Goal: Information Seeking & Learning: Find specific fact

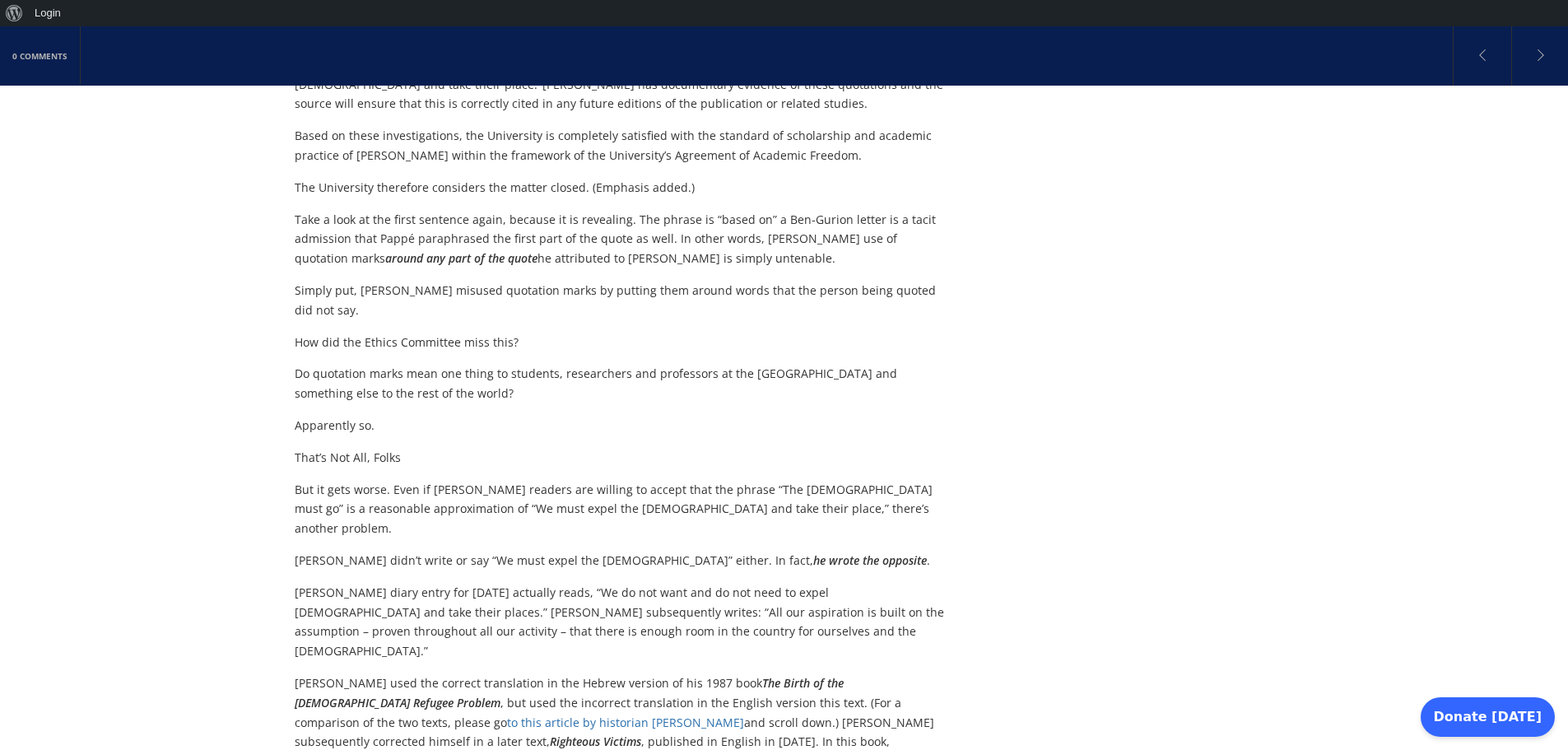
scroll to position [2567, 0]
drag, startPoint x: 295, startPoint y: 358, endPoint x: 354, endPoint y: 358, distance: 59.0
click at [354, 584] on p "[PERSON_NAME] diary entry for [DATE] actually reads, “We do not want and do not…" at bounding box center [621, 622] width 653 height 78
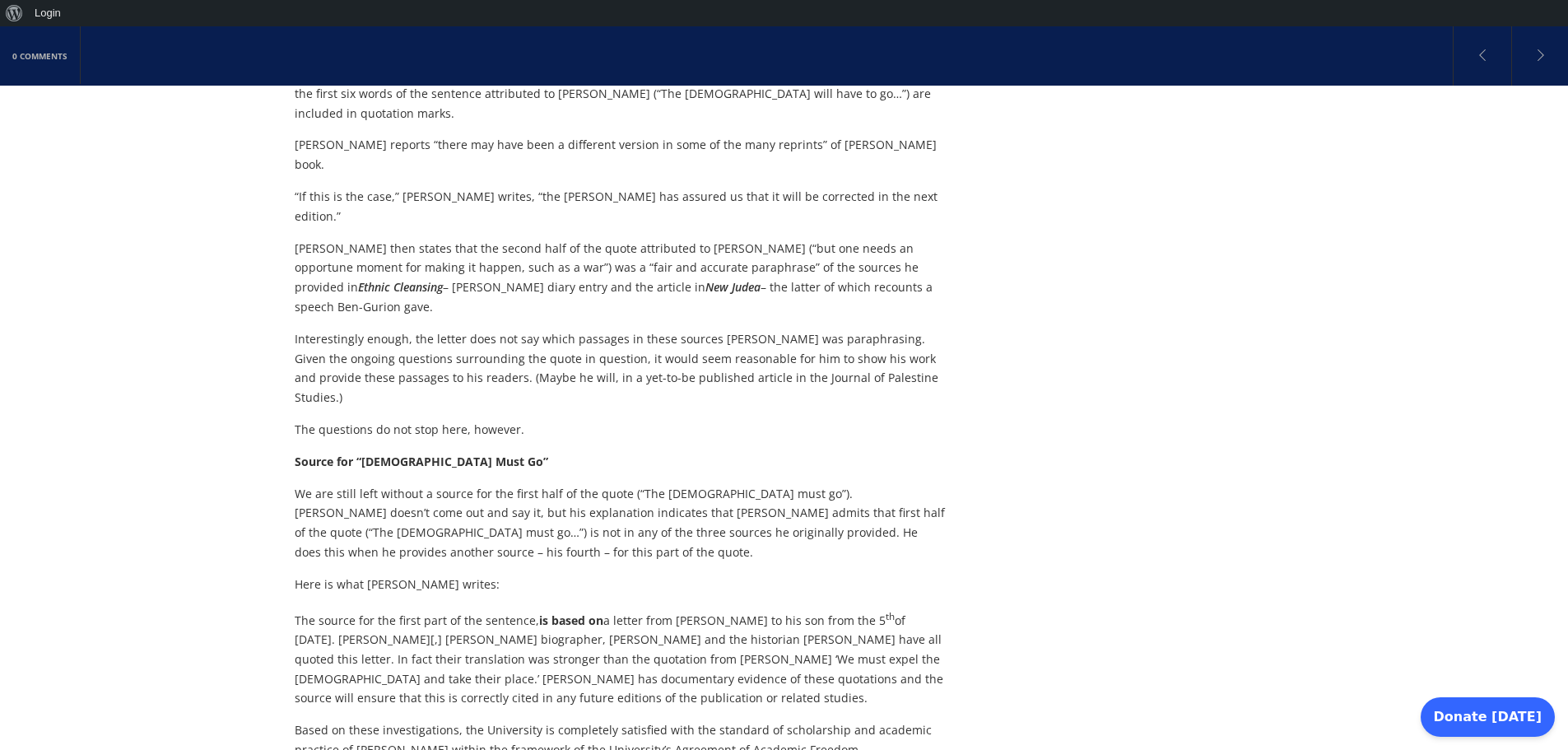
scroll to position [1975, 0]
drag, startPoint x: 821, startPoint y: 313, endPoint x: 490, endPoint y: 340, distance: 332.1
click at [490, 483] on p "We are still left without a source for the first half of the quote (“The [DEMOG…" at bounding box center [621, 521] width 653 height 78
copy p "is not in any of the three sources he originally provided."
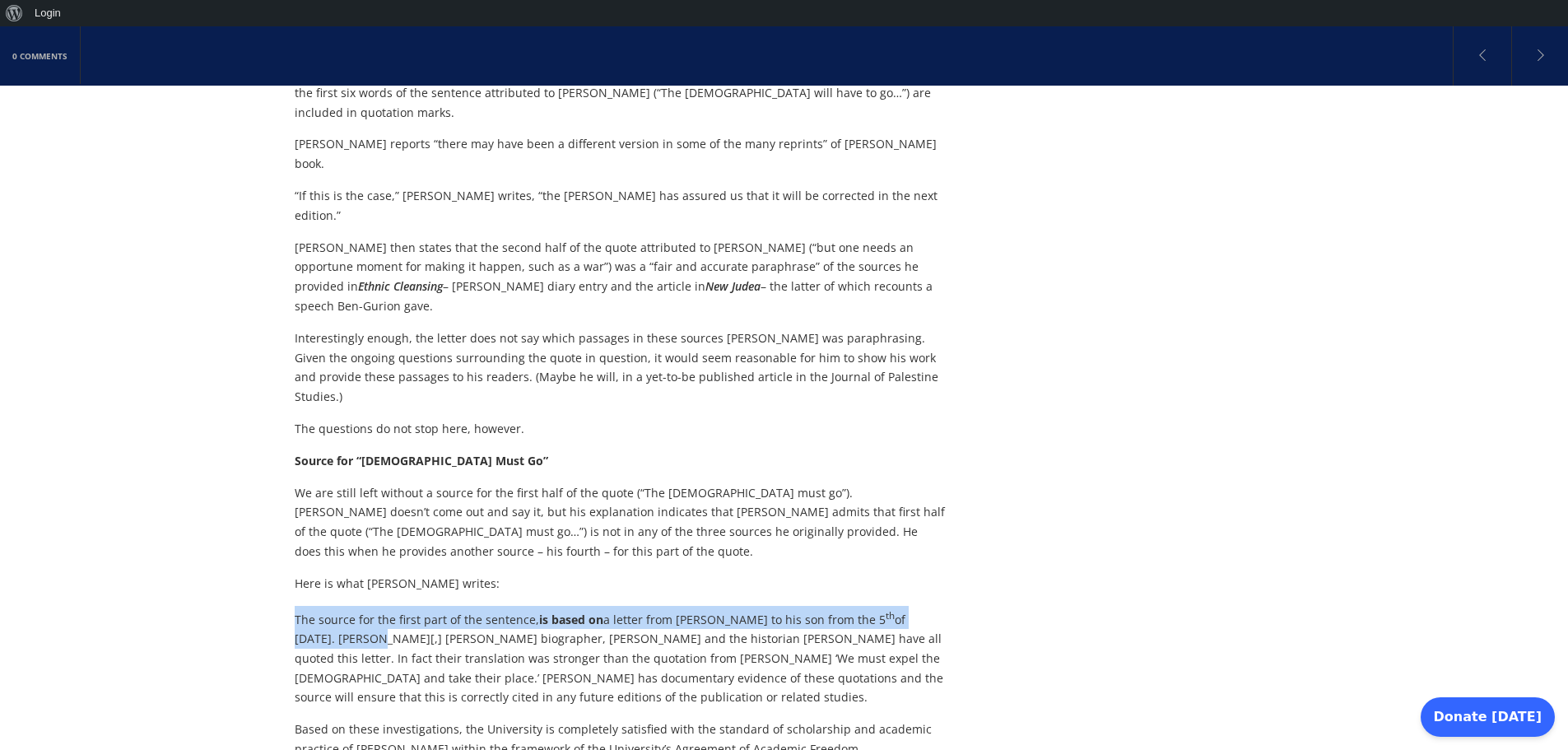
drag, startPoint x: 295, startPoint y: 423, endPoint x: 372, endPoint y: 443, distance: 79.6
click at [372, 605] on p "The source for the first part of the sentence, is based on a letter from [PERSO…" at bounding box center [621, 656] width 653 height 102
copy p "The source for the first part of the sentence, is based on a letter from [PERSO…"
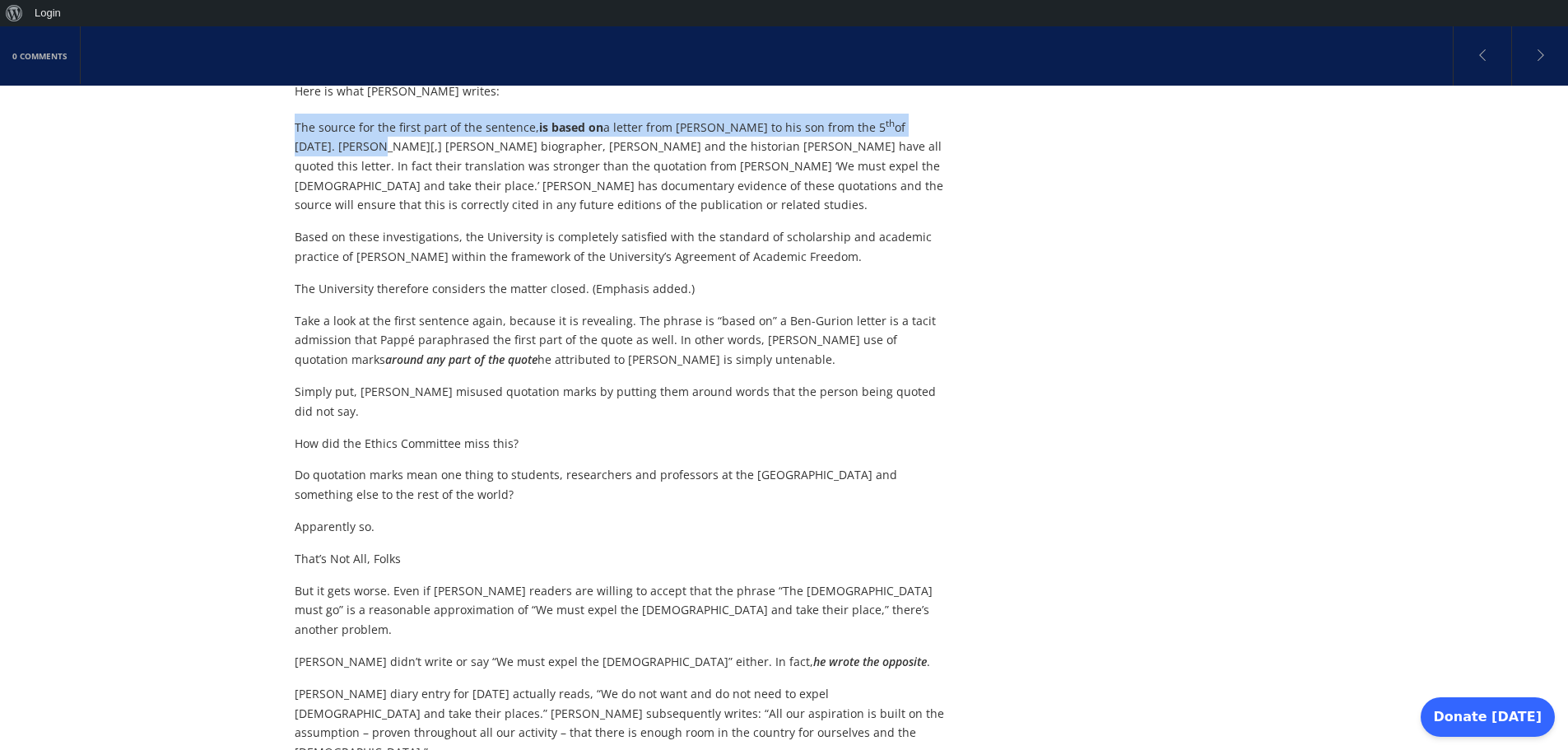
scroll to position [2469, 0]
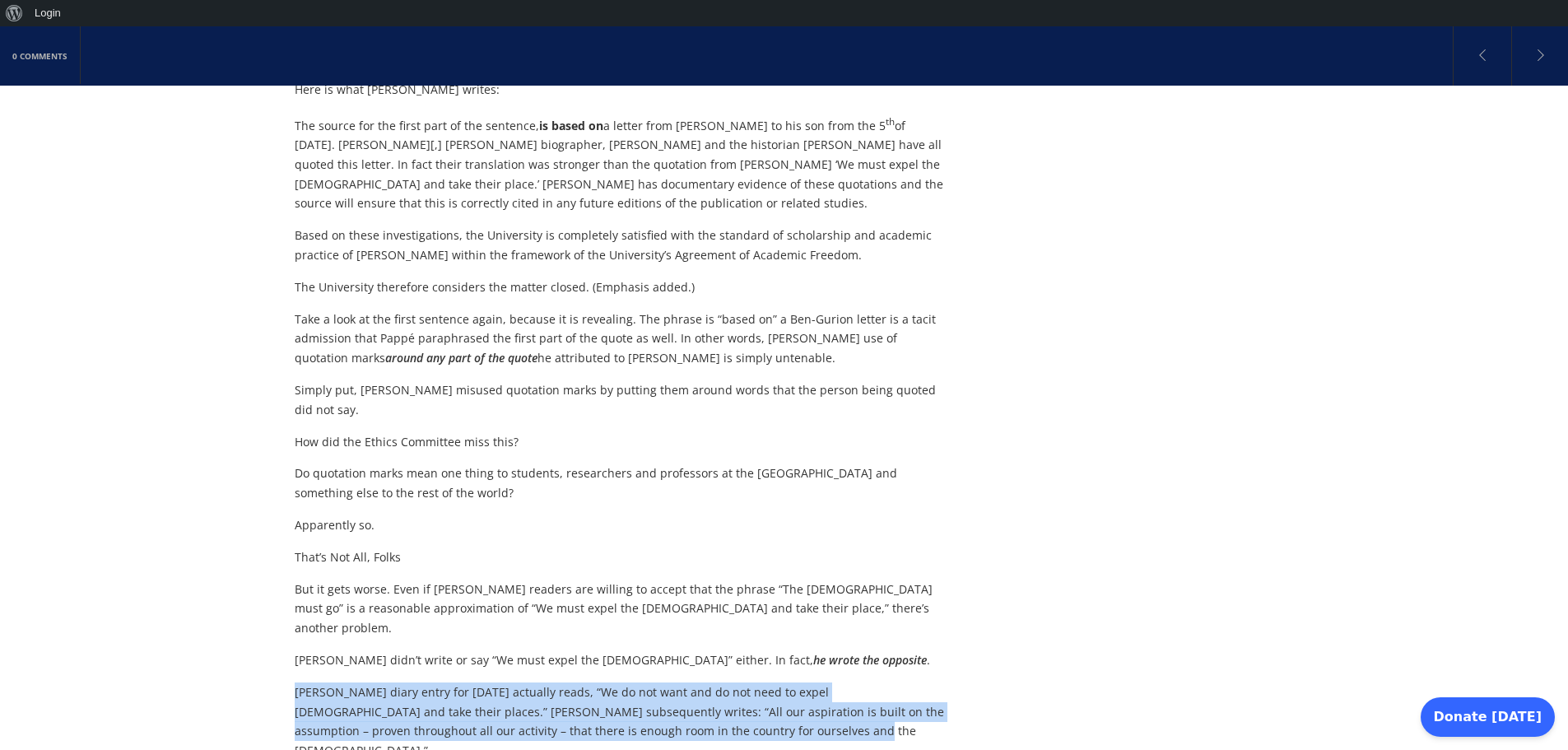
drag, startPoint x: 296, startPoint y: 456, endPoint x: 684, endPoint y: 494, distance: 389.9
click at [684, 682] on p "[PERSON_NAME] diary entry for [DATE] actually reads, “We do not want and do not…" at bounding box center [621, 721] width 653 height 78
copy p "[PERSON_NAME] diary entry for [DATE] actually reads, “We do not want and do not…"
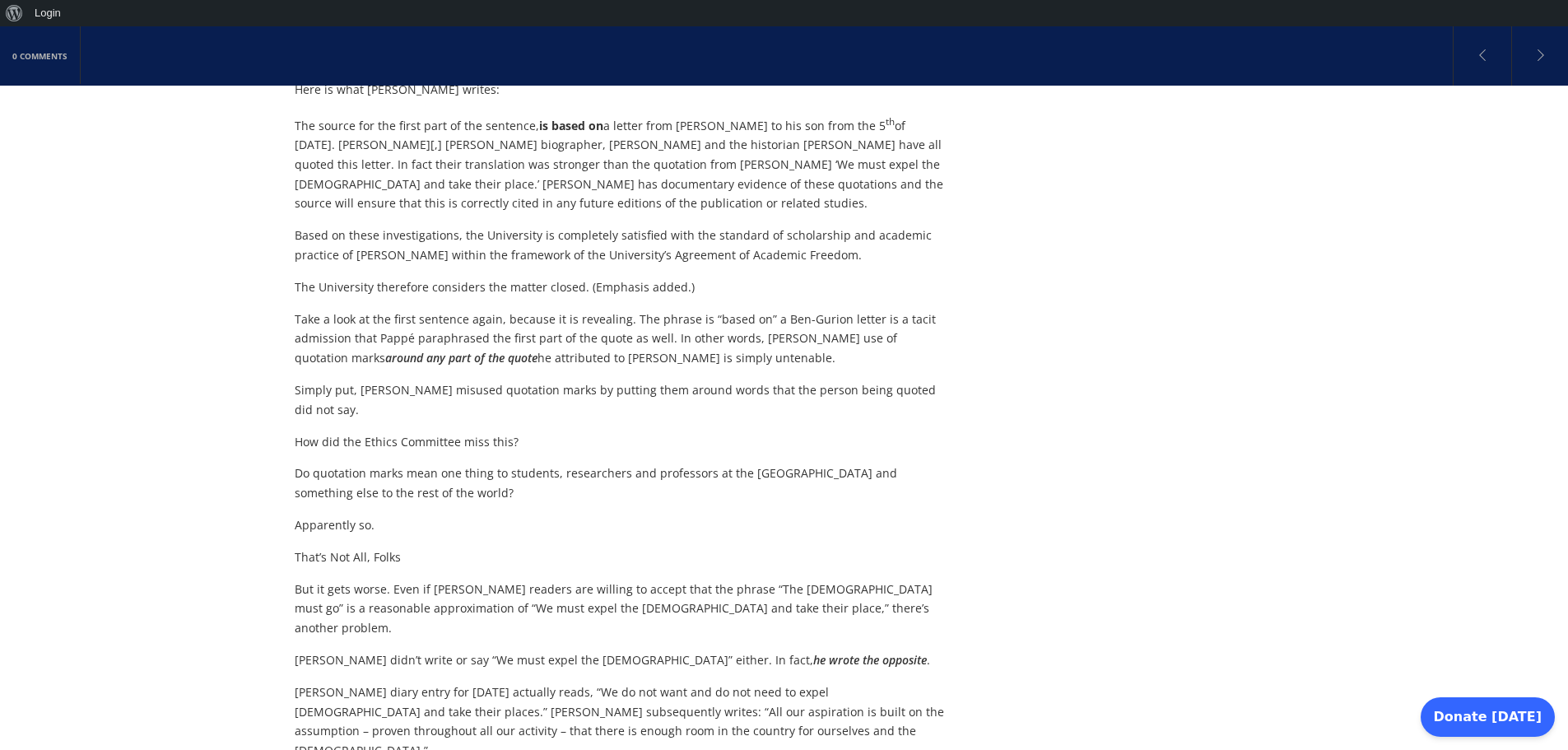
click at [795, 579] on p "But it gets worse. Even if [PERSON_NAME] readers are willing to accept that the…" at bounding box center [621, 608] width 653 height 58
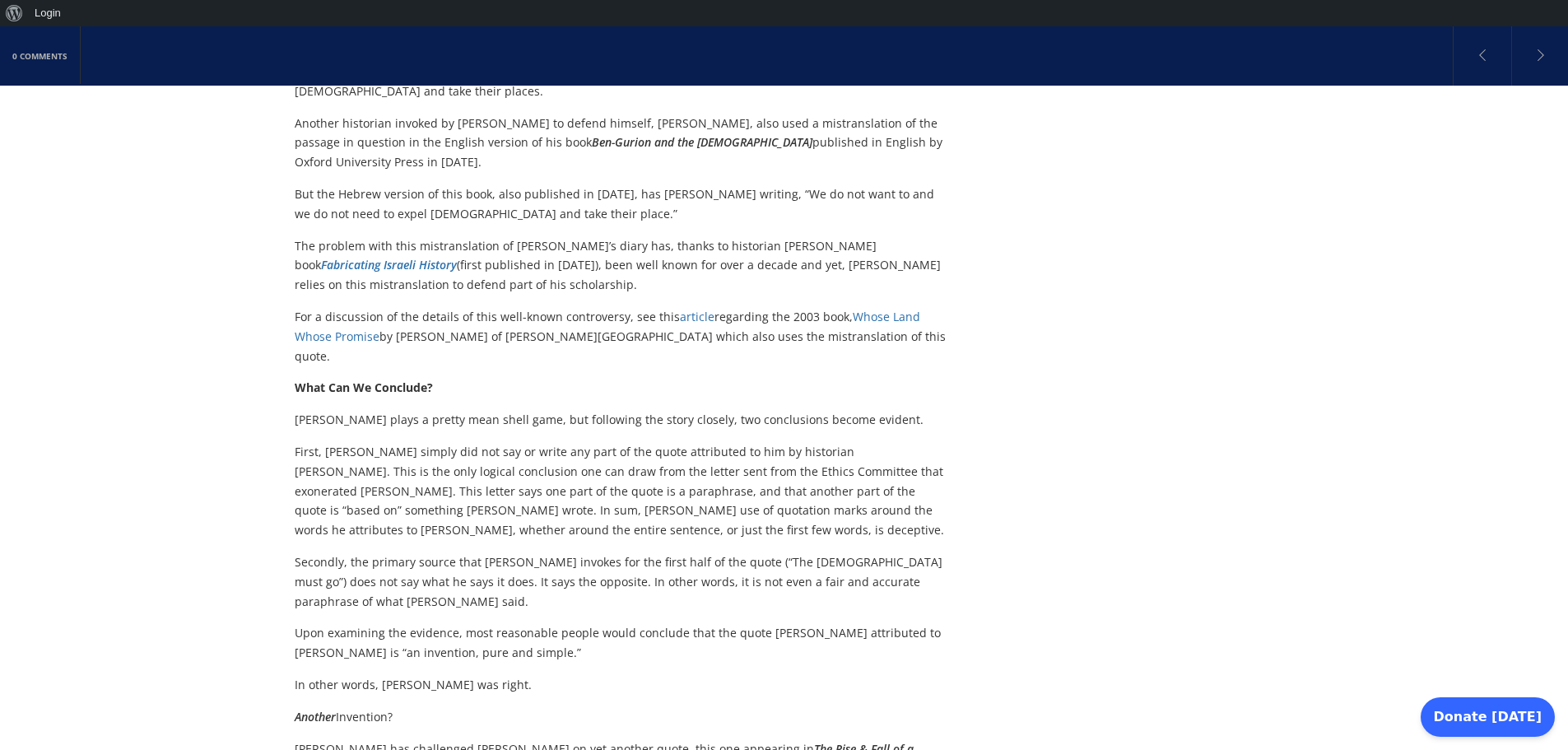
scroll to position [3259, 0]
